Goal: Go to known website: Access a specific website the user already knows

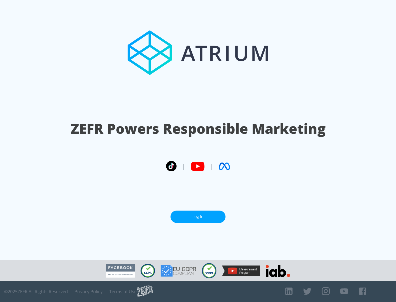
click at [198, 217] on link "Log In" at bounding box center [197, 217] width 55 height 12
